Goal: Transaction & Acquisition: Purchase product/service

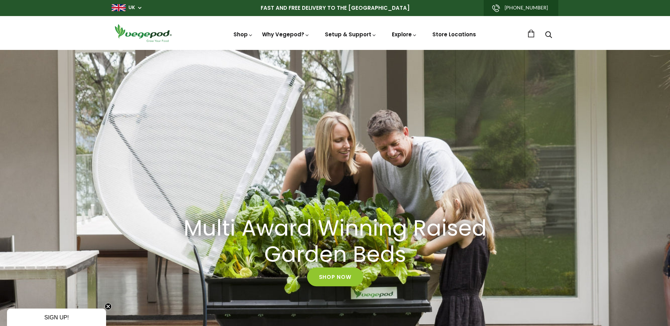
click at [123, 6] on img at bounding box center [119, 7] width 14 height 7
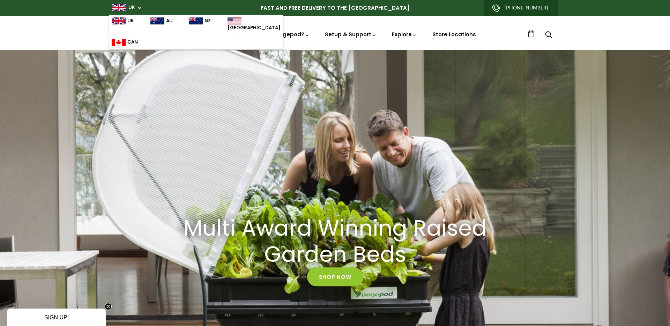
click at [227, 18] on img at bounding box center [234, 20] width 14 height 7
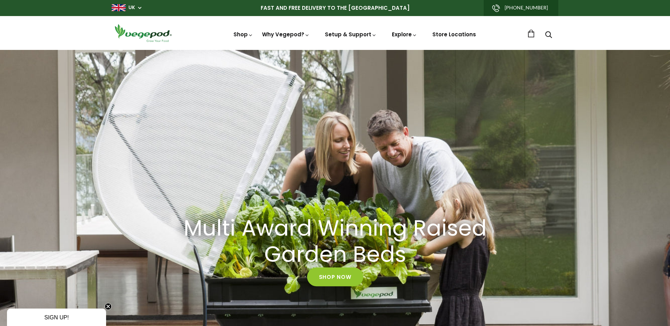
scroll to position [0, 259]
click at [550, 34] on icon "Search" at bounding box center [548, 34] width 7 height 8
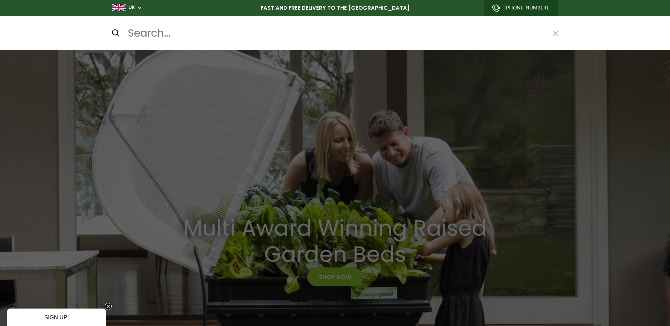
click at [111, 108] on div at bounding box center [335, 163] width 670 height 326
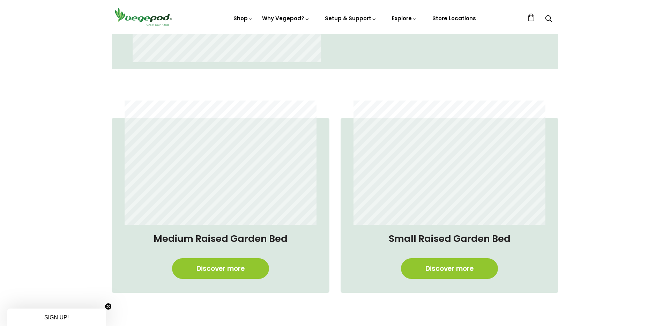
scroll to position [736, 0]
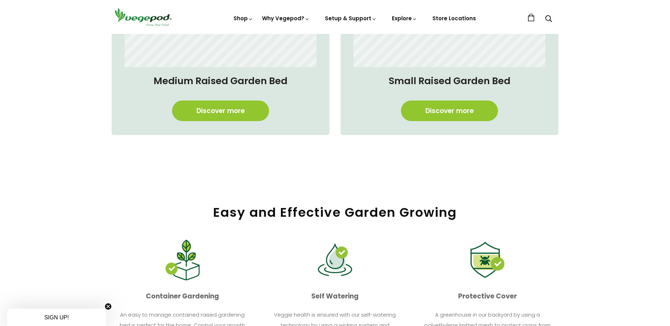
click at [105, 303] on icon "Close teaser" at bounding box center [108, 306] width 7 height 7
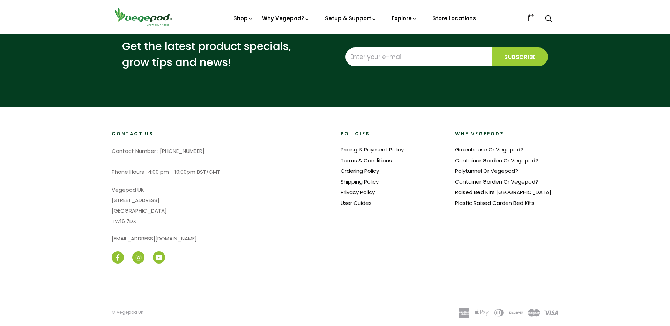
scroll to position [0, 1423]
click at [530, 22] on ul "0" at bounding box center [542, 19] width 31 height 10
click at [531, 20] on link at bounding box center [531, 18] width 8 height 8
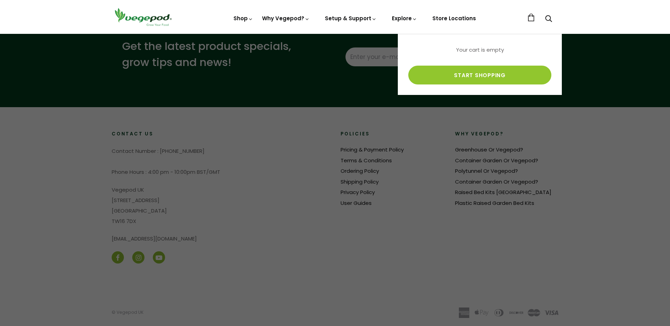
scroll to position [0, 1681]
click at [232, 176] on div at bounding box center [335, 163] width 670 height 326
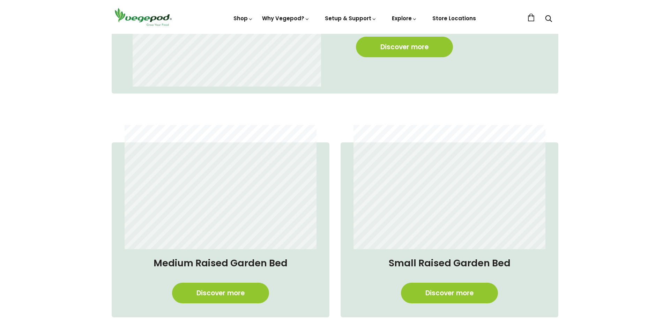
scroll to position [551, 0]
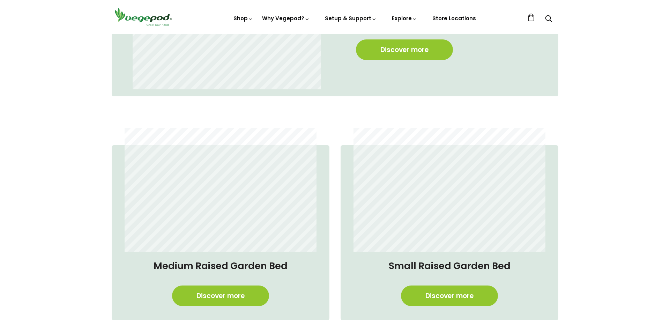
click at [234, 306] on div "Medium Raised Garden Bed Discover more" at bounding box center [221, 282] width 204 height 61
click at [238, 300] on link "Discover more" at bounding box center [220, 295] width 97 height 21
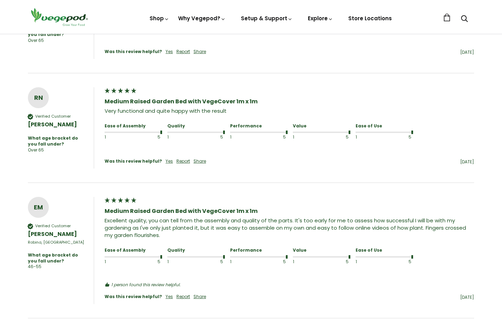
scroll to position [83, 0]
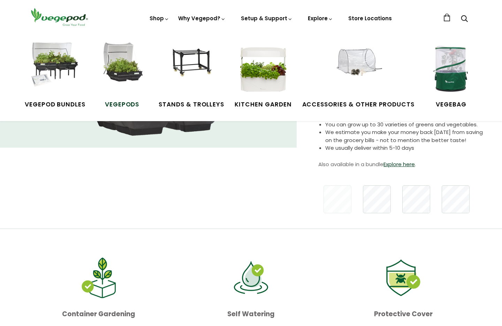
click at [125, 78] on img at bounding box center [122, 69] width 52 height 52
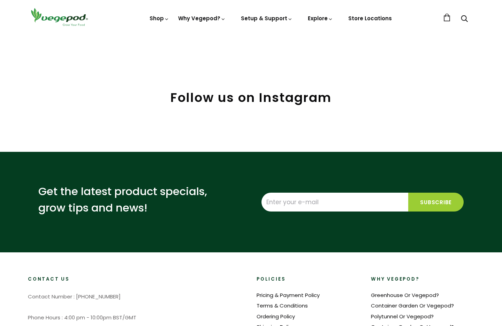
scroll to position [182, 0]
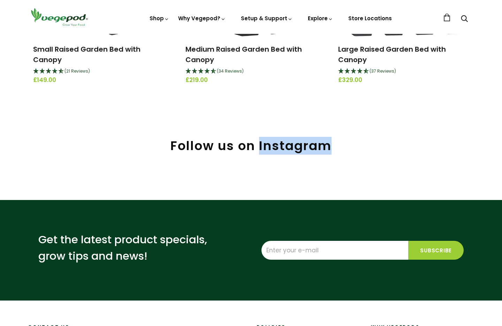
click at [300, 142] on h2 "Follow us on Instagram" at bounding box center [251, 145] width 446 height 15
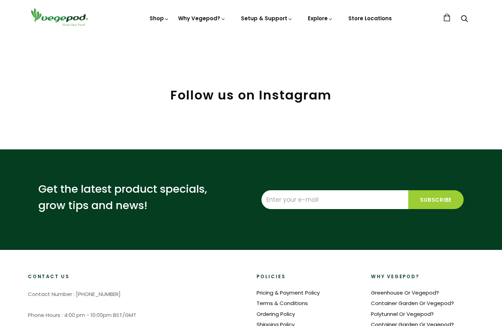
scroll to position [382, 0]
